Goal: Navigation & Orientation: Find specific page/section

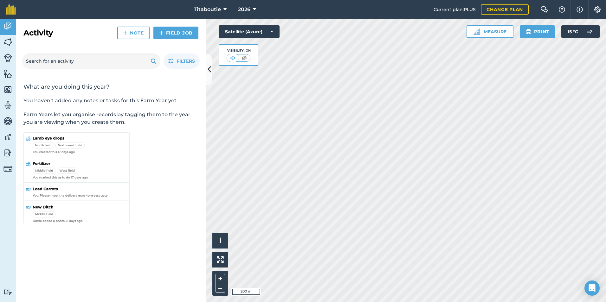
click at [445, 10] on div "Titaboutie 2026 Current plan : PLUS Change plan Farm Chat Help Info Settings Ti…" at bounding box center [303, 151] width 606 height 302
